Goal: Transaction & Acquisition: Book appointment/travel/reservation

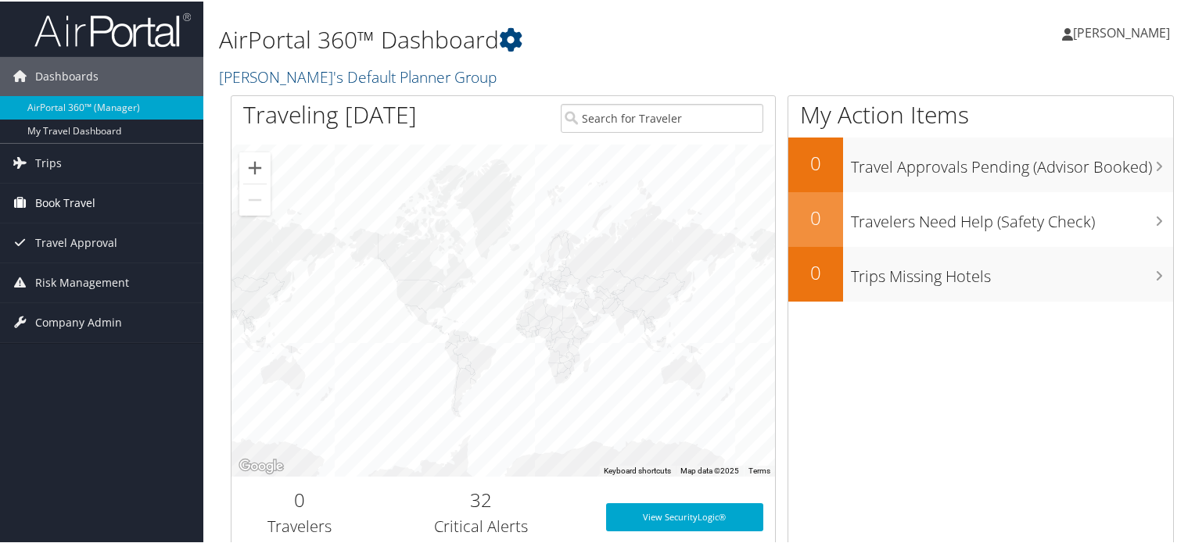
click at [70, 205] on span "Book Travel" at bounding box center [65, 201] width 60 height 39
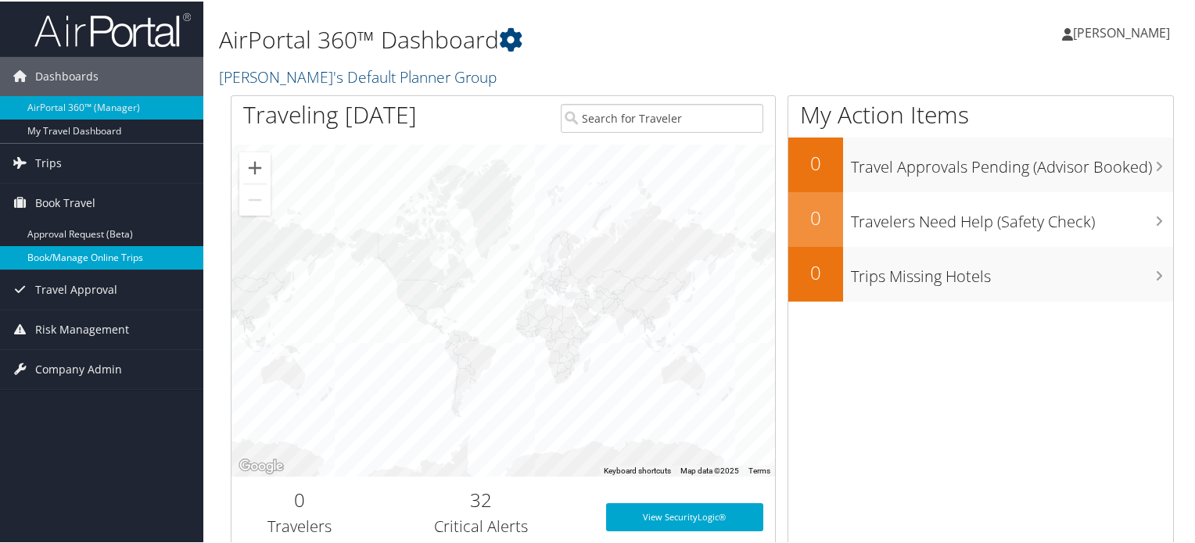
click at [66, 256] on link "Book/Manage Online Trips" at bounding box center [101, 256] width 203 height 23
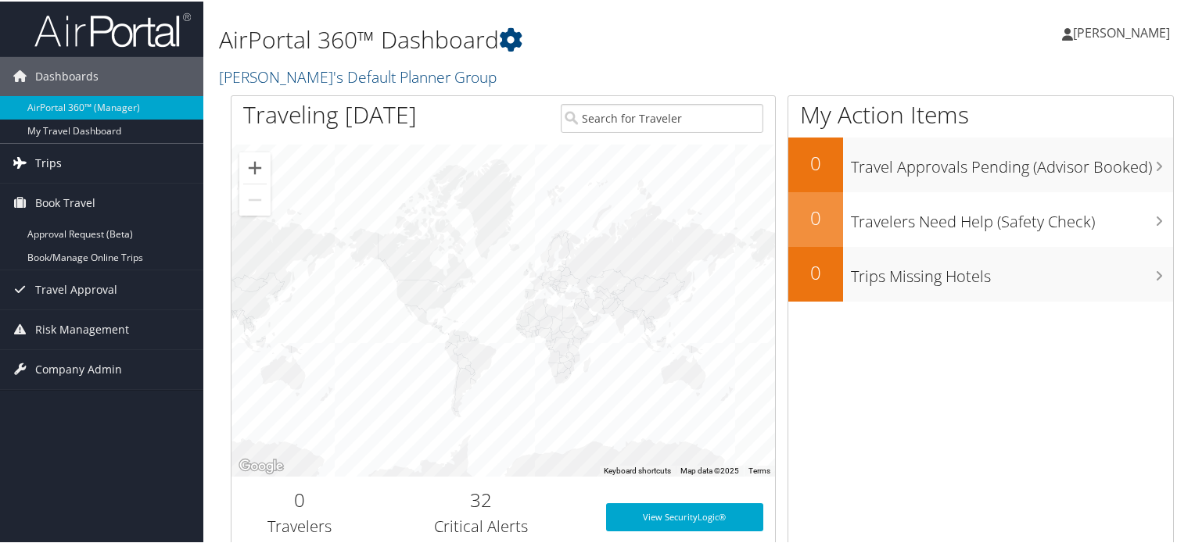
click at [54, 161] on span "Trips" at bounding box center [48, 161] width 27 height 39
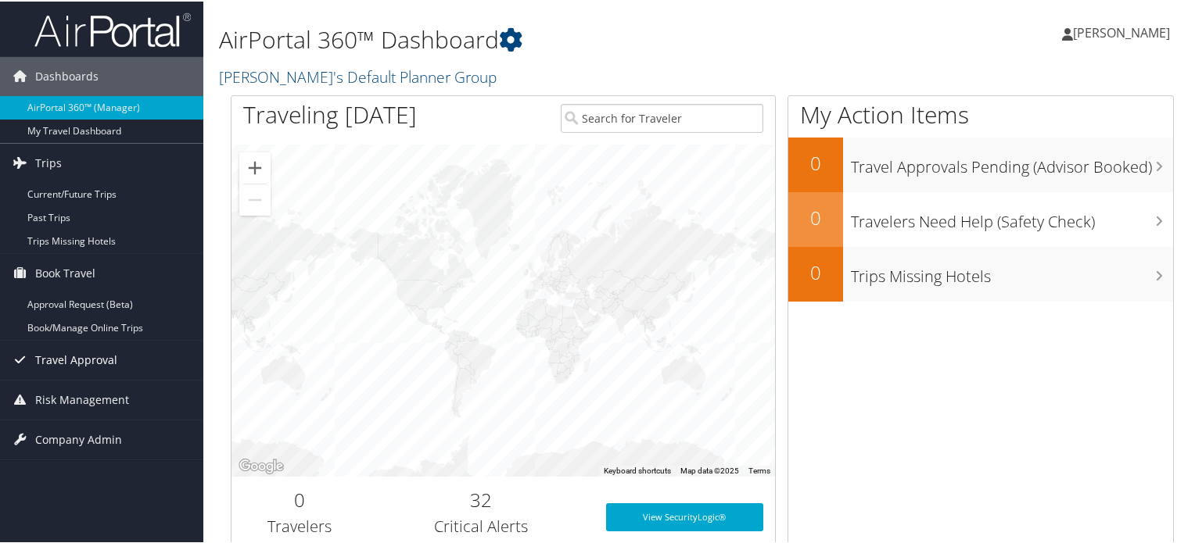
click at [69, 359] on span "Travel Approval" at bounding box center [76, 358] width 82 height 39
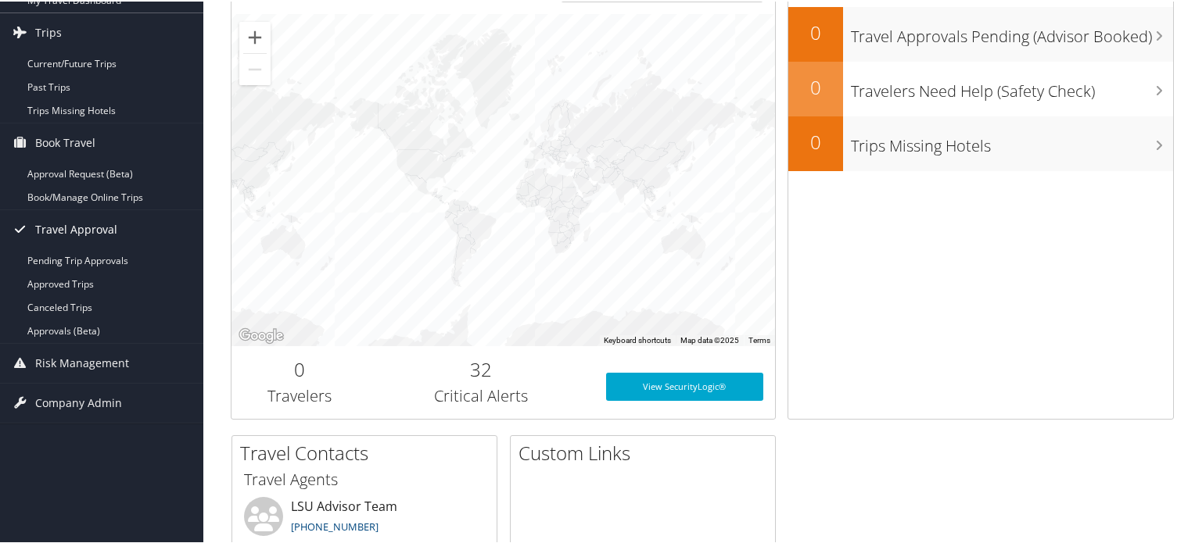
scroll to position [156, 0]
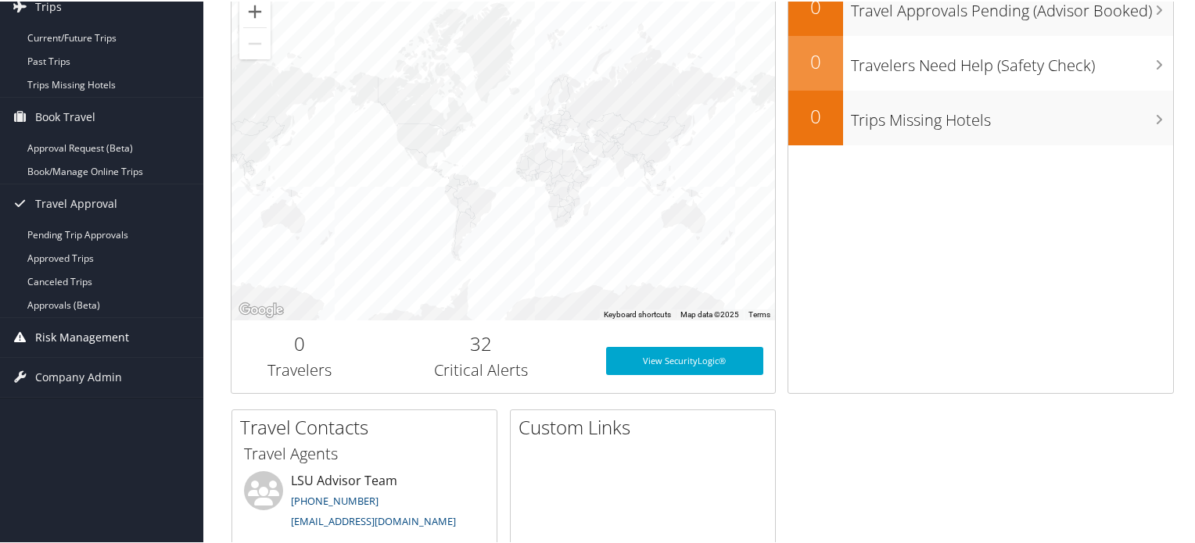
click at [74, 334] on span "Risk Management" at bounding box center [82, 336] width 94 height 39
click at [90, 465] on span "Company Admin" at bounding box center [78, 469] width 87 height 39
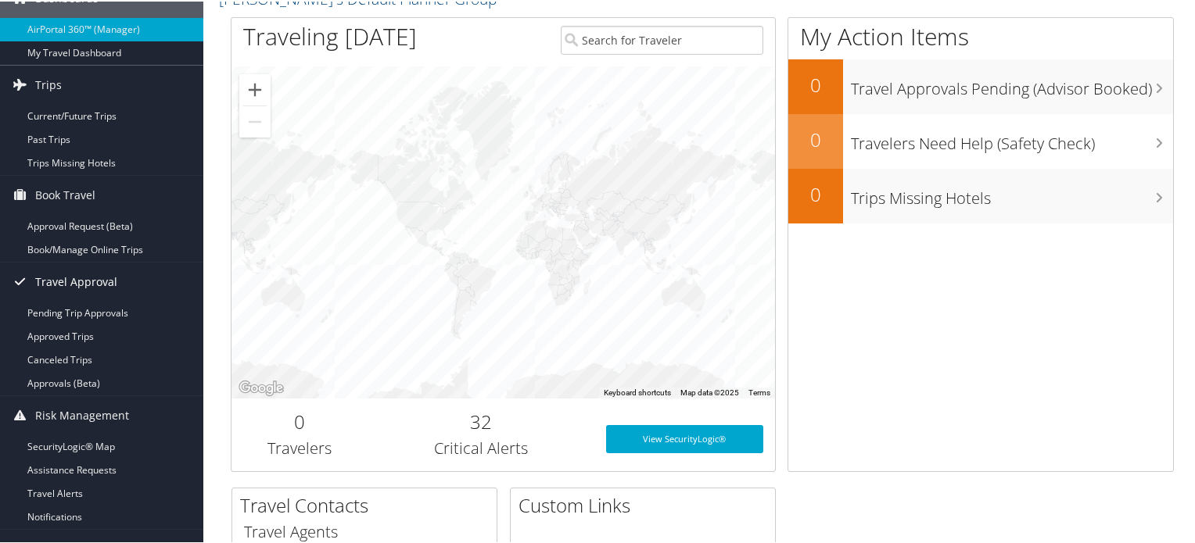
scroll to position [0, 0]
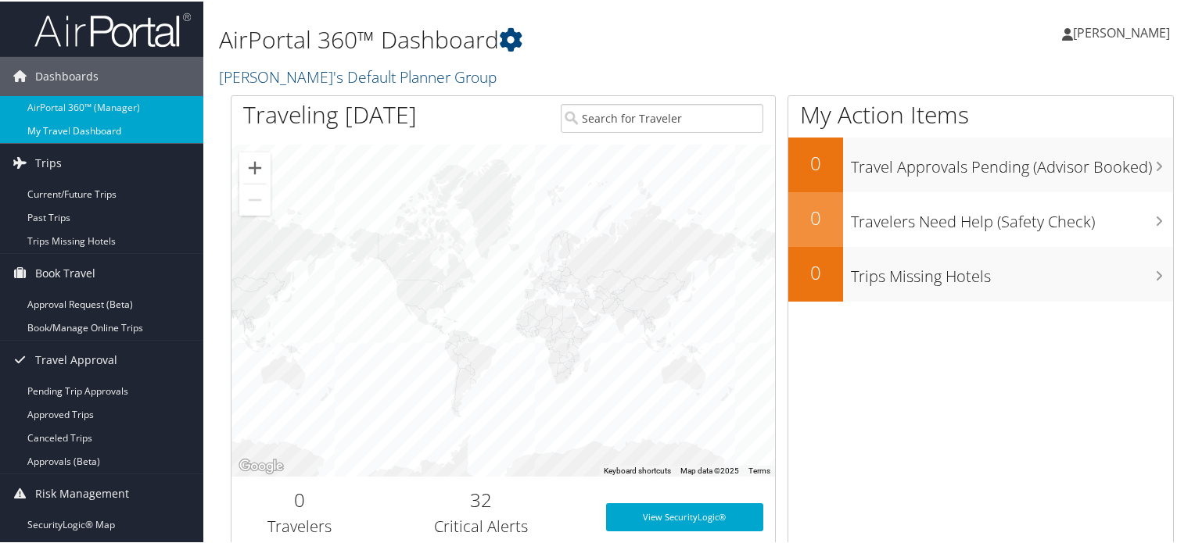
click at [85, 128] on link "My Travel Dashboard" at bounding box center [101, 129] width 203 height 23
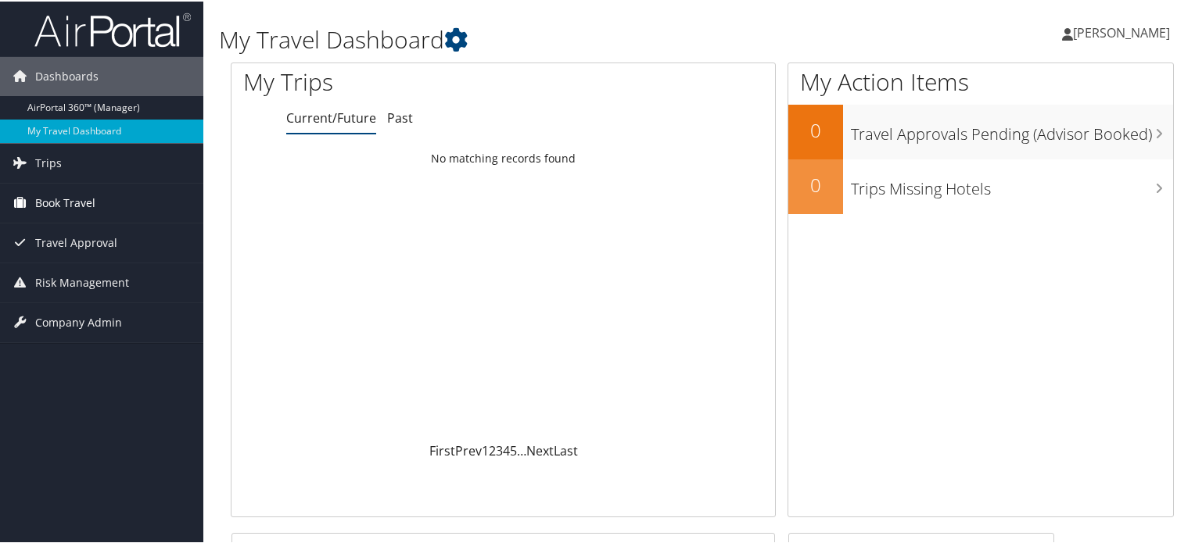
click at [58, 200] on span "Book Travel" at bounding box center [65, 201] width 60 height 39
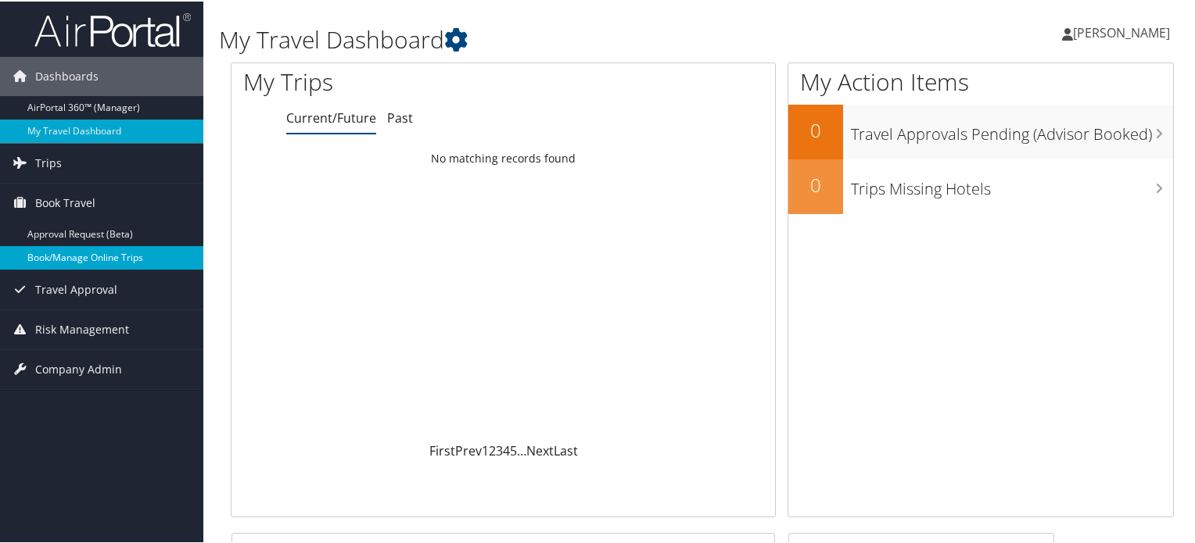
click at [117, 256] on link "Book/Manage Online Trips" at bounding box center [101, 256] width 203 height 23
